Goal: Task Accomplishment & Management: Manage account settings

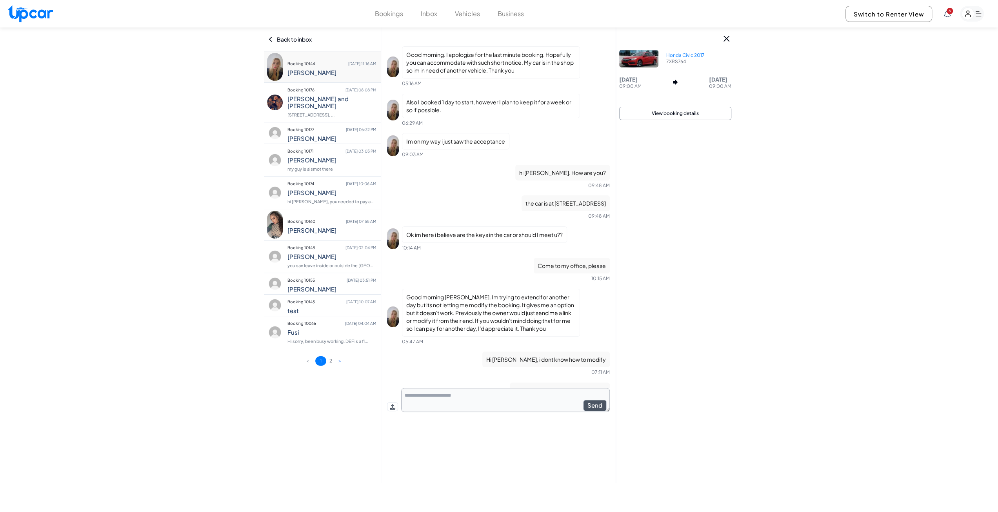
scroll to position [1057, 0]
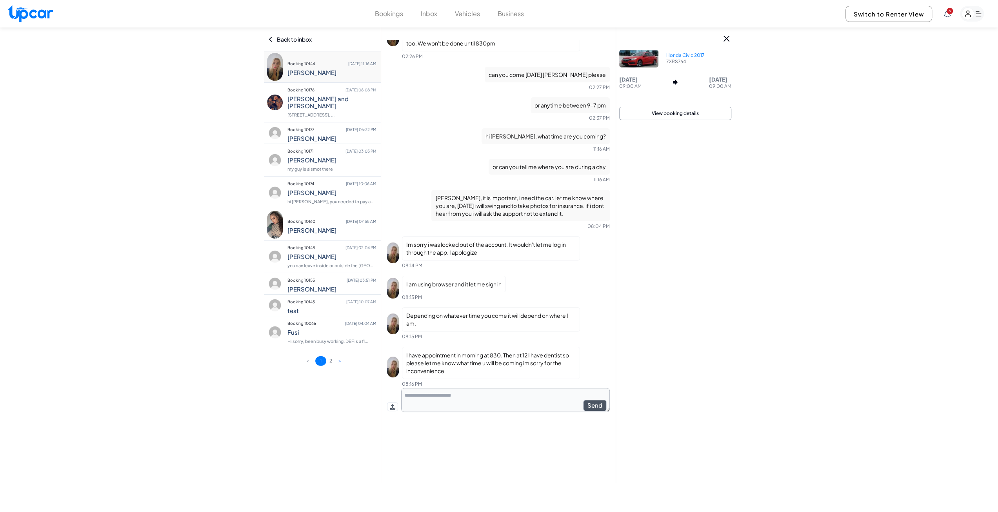
click at [467, 10] on button "Vehicles" at bounding box center [467, 13] width 25 height 9
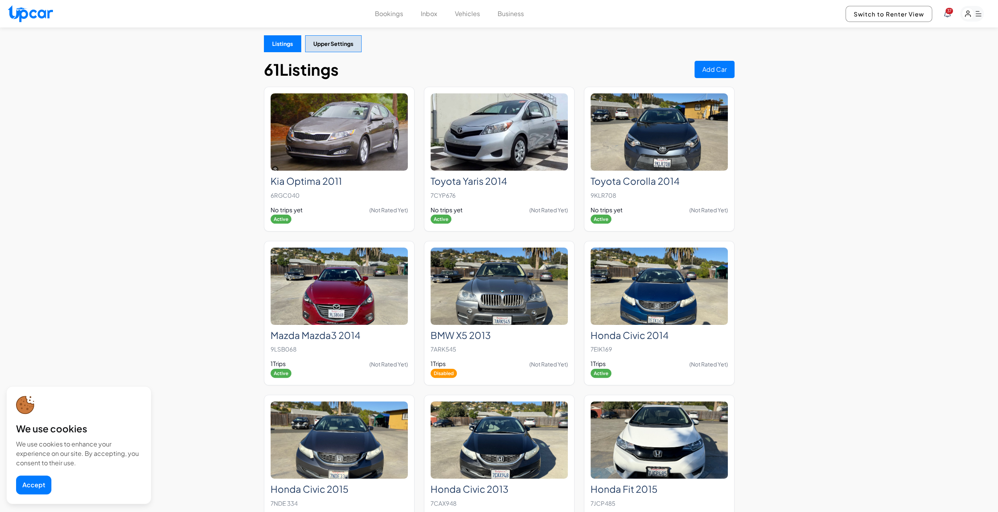
click at [45, 481] on button "Accept" at bounding box center [33, 484] width 35 height 19
click at [339, 48] on button "Upper Settings" at bounding box center [333, 43] width 56 height 17
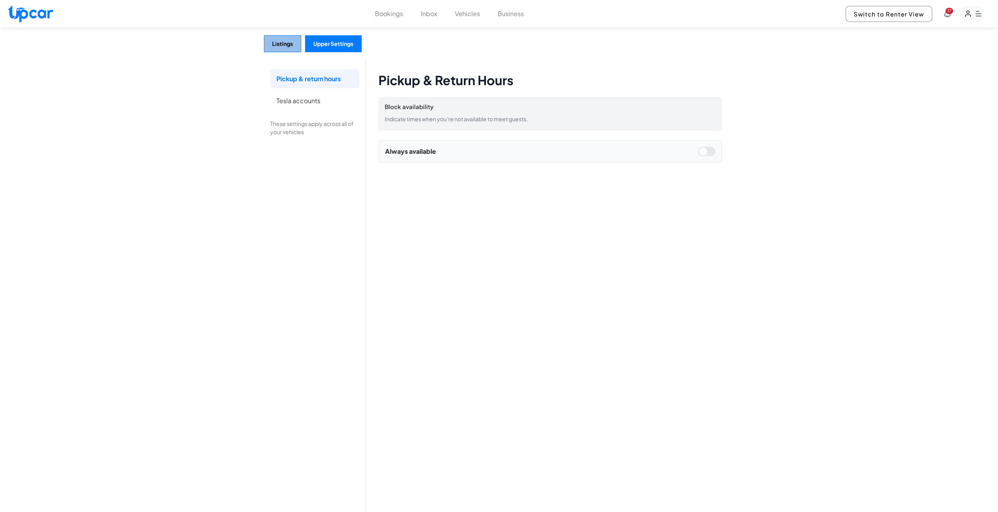
click at [284, 40] on button "Listings" at bounding box center [282, 43] width 37 height 17
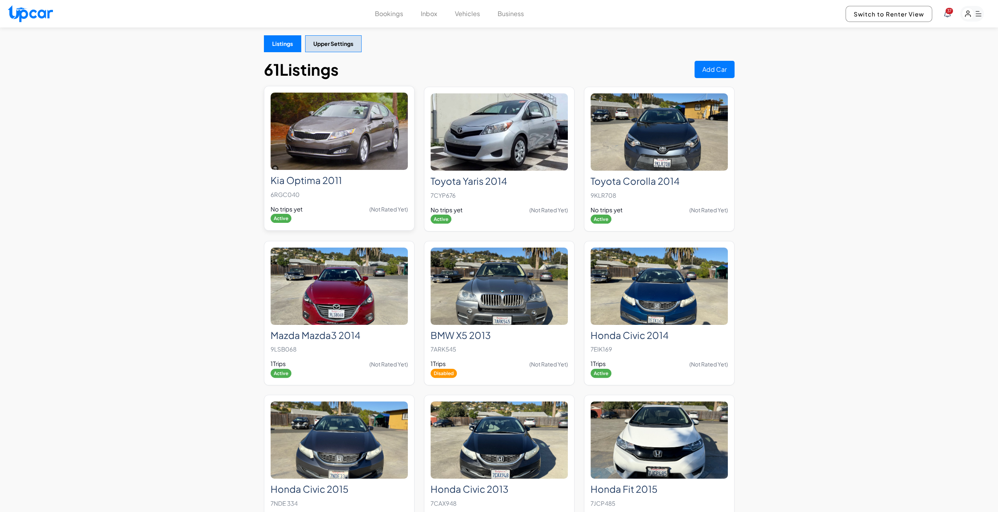
click at [362, 153] on img at bounding box center [339, 131] width 137 height 77
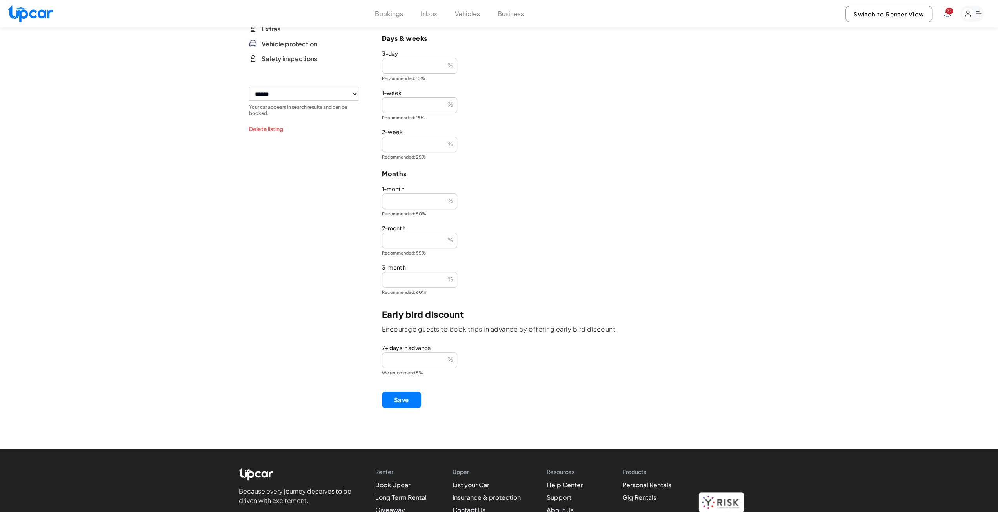
scroll to position [78, 0]
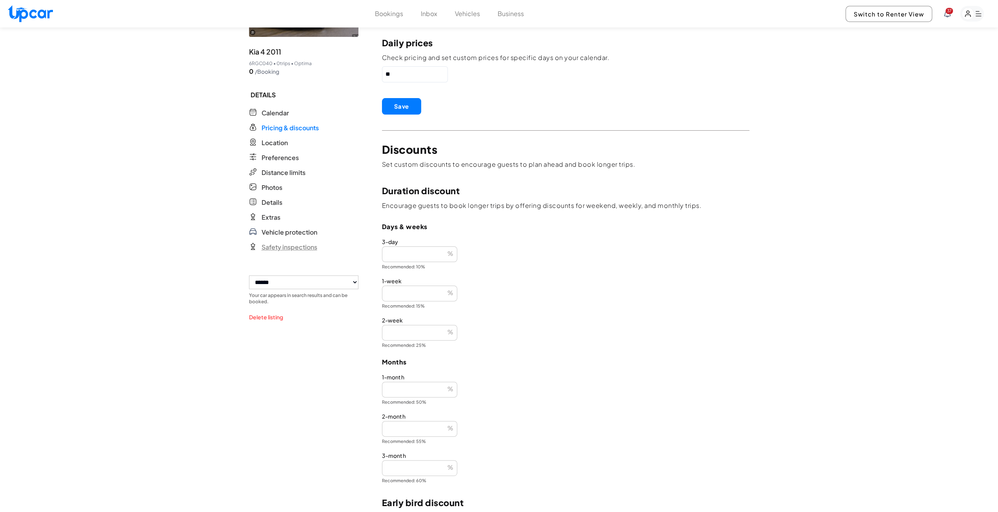
click at [295, 245] on span "Safety inspections" at bounding box center [290, 246] width 56 height 9
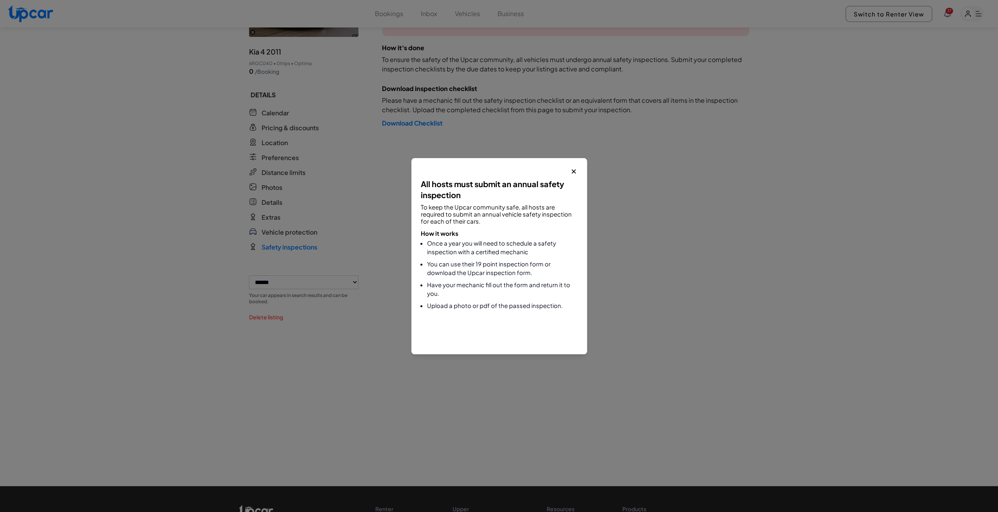
click at [576, 168] on icon at bounding box center [574, 171] width 8 height 8
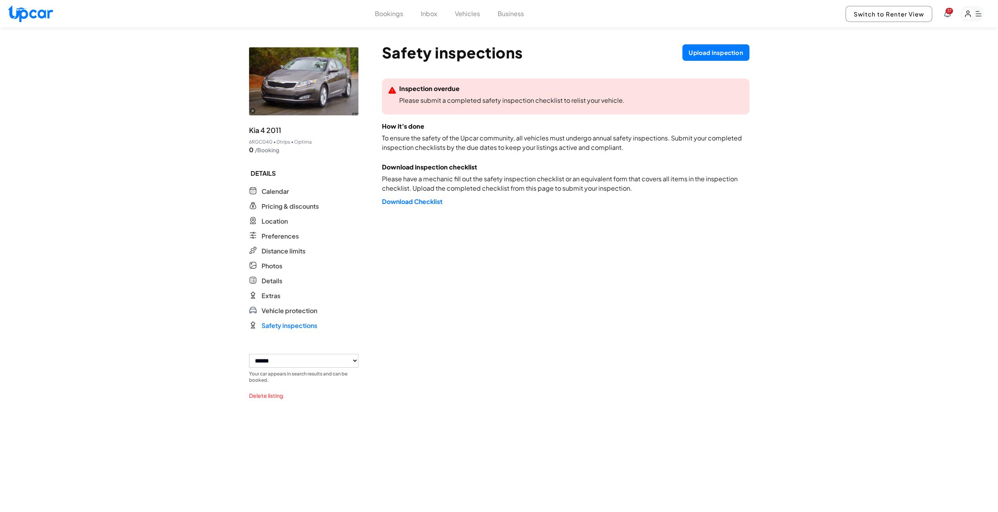
click at [714, 53] on button "Upload inspection" at bounding box center [715, 52] width 67 height 16
click at [423, 205] on p "Download Checklist" at bounding box center [412, 201] width 61 height 11
